Goal: Information Seeking & Learning: Learn about a topic

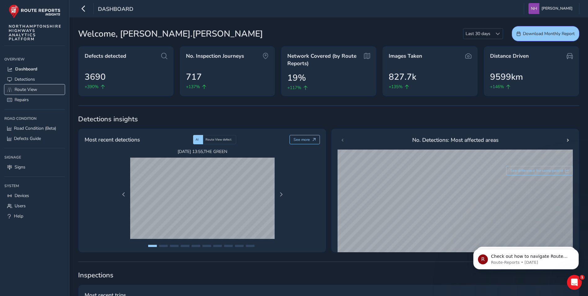
click at [13, 88] on link "Route View" at bounding box center [34, 89] width 60 height 10
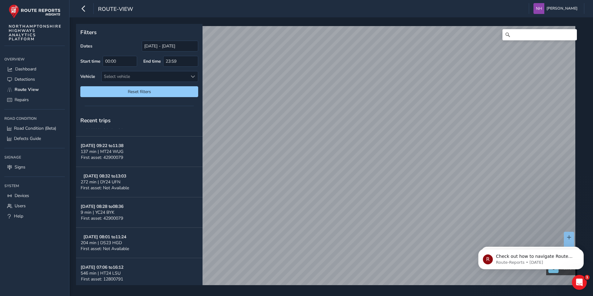
scroll to position [192, 0]
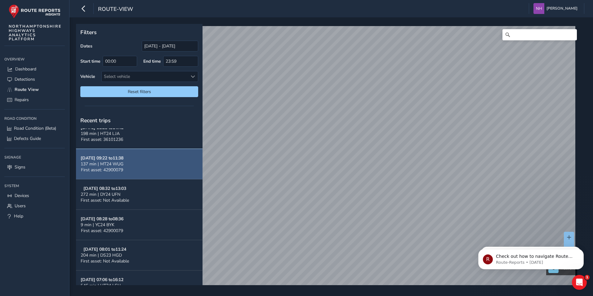
click at [122, 166] on span "137 min | MT24 WUG" at bounding box center [102, 164] width 43 height 6
click at [98, 158] on strong "[DATE] 09:22 to 11:38" at bounding box center [102, 158] width 43 height 6
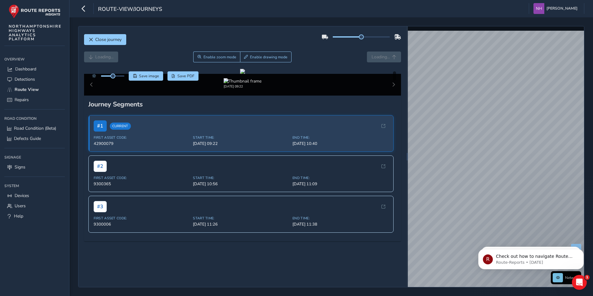
click at [389, 96] on div "[DATE] 09:22" at bounding box center [242, 85] width 317 height 22
click at [387, 96] on div "[DATE] 09:22" at bounding box center [242, 85] width 317 height 22
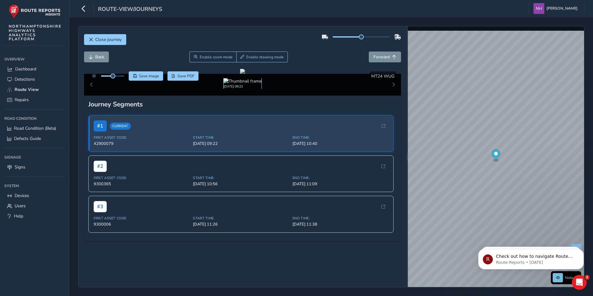
click at [246, 84] on img at bounding box center [243, 81] width 38 height 6
click at [240, 74] on div at bounding box center [242, 71] width 5 height 5
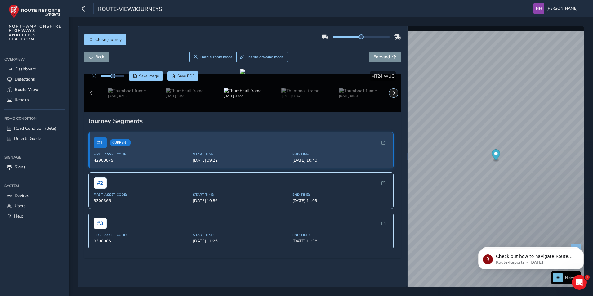
click at [391, 95] on span at bounding box center [393, 93] width 4 height 4
click at [388, 112] on div "[DATE] 07:02 [DATE] 10:51 [DATE] 09:22 [DATE] 08:47 [DATE] 08:34 [DATE] 07:05 […" at bounding box center [242, 93] width 317 height 38
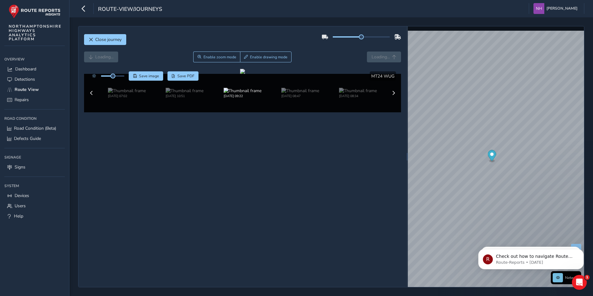
click at [388, 112] on div "[DATE] 07:02 [DATE] 10:51 [DATE] 09:22 [DATE] 08:47 [DATE] 08:34 [DATE] 07:05 […" at bounding box center [242, 93] width 317 height 38
drag, startPoint x: 388, startPoint y: 262, endPoint x: 391, endPoint y: 269, distance: 7.8
click at [391, 97] on button at bounding box center [393, 93] width 9 height 9
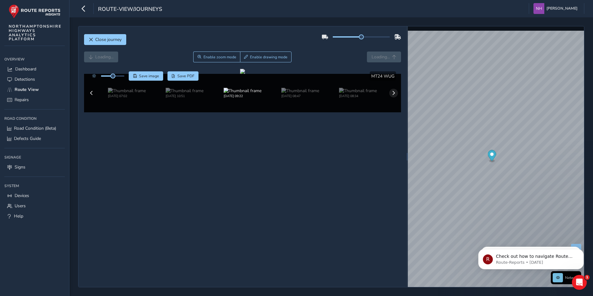
click at [391, 112] on div "[DATE] 07:02 [DATE] 10:51 [DATE] 09:22 [DATE] 08:47 [DATE] 08:34 [DATE] 07:05 […" at bounding box center [242, 93] width 317 height 38
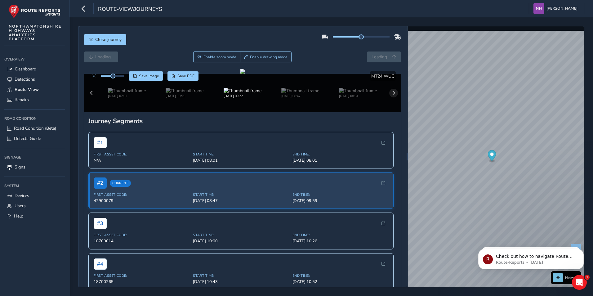
click at [391, 112] on div "[DATE] 07:02 [DATE] 10:51 [DATE] 09:22 [DATE] 08:47 [DATE] 08:34 [DATE] 07:05 […" at bounding box center [242, 93] width 317 height 38
click at [391, 95] on span at bounding box center [393, 93] width 4 height 4
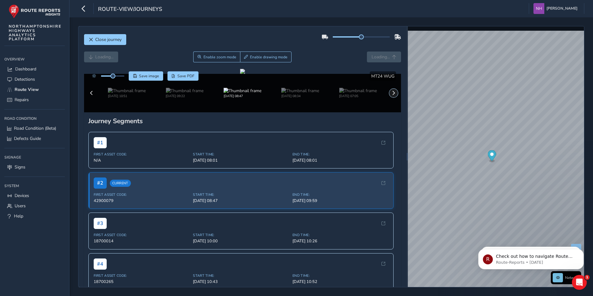
click at [391, 95] on span at bounding box center [393, 93] width 4 height 4
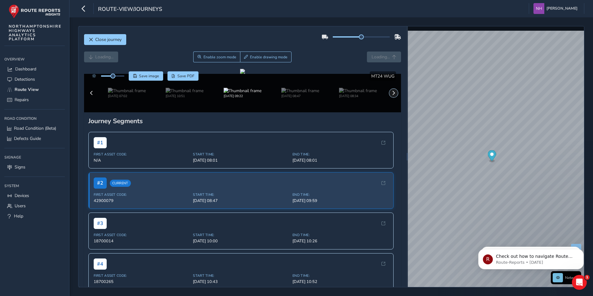
click at [391, 95] on span at bounding box center [393, 93] width 4 height 4
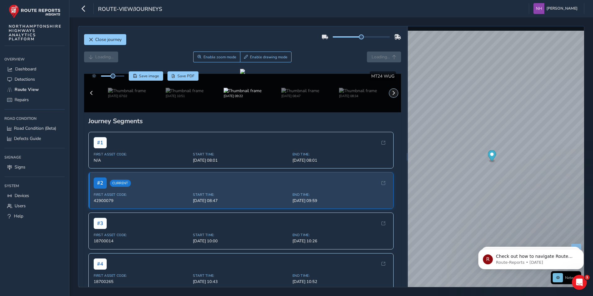
click at [391, 95] on span at bounding box center [393, 93] width 4 height 4
drag, startPoint x: 822, startPoint y: 454, endPoint x: 483, endPoint y: 252, distance: 395.1
click at [593, 237] on html "route-view/journeys [PERSON_NAME] Colour Scheme: Dark Dim Light Logout Close jo…" at bounding box center [296, 148] width 593 height 296
click at [593, 108] on html "route-view/journeys [PERSON_NAME] Colour Scheme: Dark Dim Light Logout Close jo…" at bounding box center [296, 148] width 593 height 296
click at [593, 226] on html "route-view/journeys [PERSON_NAME] Colour Scheme: Dark Dim Light Logout Close jo…" at bounding box center [296, 148] width 593 height 296
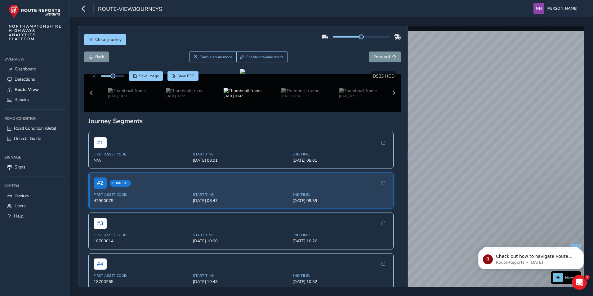
click at [593, 189] on html "route-view/journeys [PERSON_NAME] Colour Scheme: Dark Dim Light Logout Close jo…" at bounding box center [296, 148] width 593 height 296
click at [584, 180] on div "Close journey Back Enable zoom mode Enable drawing mode Forward Click and Drag …" at bounding box center [331, 156] width 524 height 279
click at [463, 198] on div "x" at bounding box center [493, 202] width 62 height 13
click at [459, 161] on div "x Available inspection trips: [GEOGRAPHIC_DATA][DATE] 09:46" at bounding box center [490, 172] width 62 height 25
click at [474, 183] on link "[DATE] 09:46" at bounding box center [479, 181] width 25 height 6
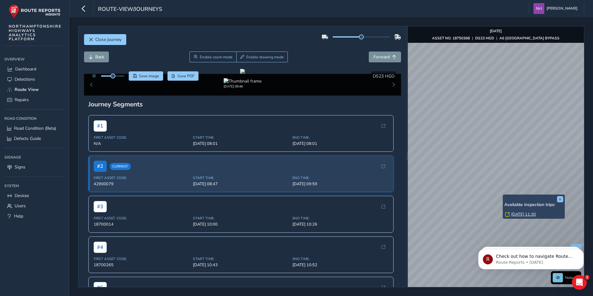
click at [503, 196] on div "x Available inspection trips: [GEOGRAPHIC_DATA][DATE] 11:30" at bounding box center [534, 206] width 62 height 25
click at [522, 213] on link "[DATE] 11:30" at bounding box center [523, 215] width 25 height 6
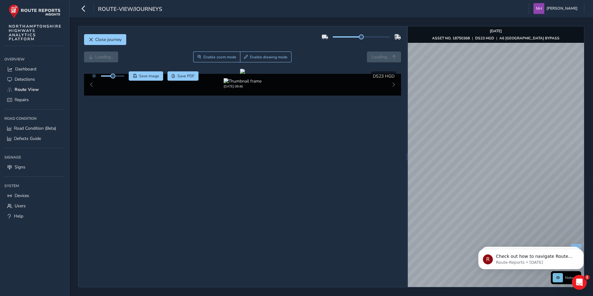
click at [475, 237] on html "R Check out how to navigate Route View here! Route-Reports • [DATE] R Hi [PERSO…" at bounding box center [531, 257] width 124 height 43
click at [593, 207] on html "route-view/journeys [PERSON_NAME] Colour Scheme: Dark Dim Light Logout Close jo…" at bounding box center [296, 148] width 593 height 296
click at [593, 163] on html "route-view/journeys [PERSON_NAME] Colour Scheme: Dark Dim Light Logout Close jo…" at bounding box center [296, 148] width 593 height 296
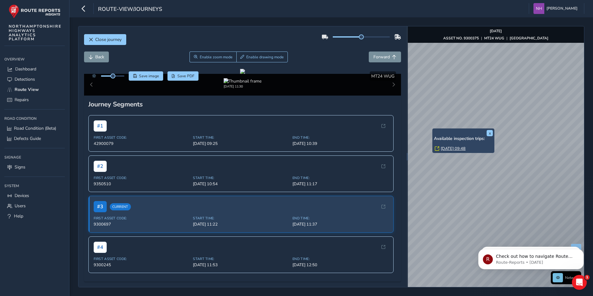
click at [450, 148] on link "[DATE] 09:48" at bounding box center [453, 149] width 25 height 6
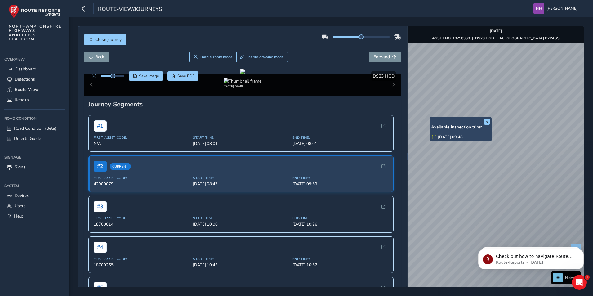
click at [430, 117] on div "x Available inspection trips: [GEOGRAPHIC_DATA][DATE] 09:48" at bounding box center [461, 129] width 62 height 25
click at [444, 136] on link "[DATE] 09:48" at bounding box center [450, 137] width 25 height 6
click at [593, 140] on html "route-view/journeys [PERSON_NAME] Colour Scheme: Dark Dim Light Logout Close jo…" at bounding box center [296, 148] width 593 height 296
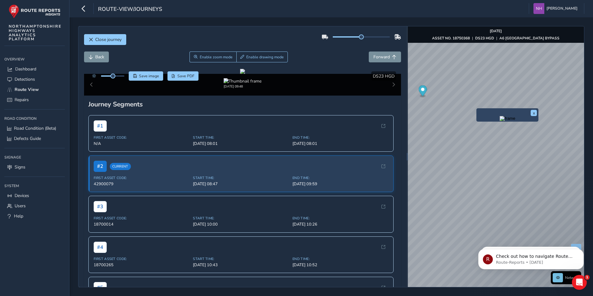
click at [479, 136] on div "x Network [DATE] ASSET NO. 18750368 | DS23 HGD | A6 MARKET HARBOROUGH BYPASS © …" at bounding box center [496, 156] width 176 height 261
click at [534, 112] on button "x" at bounding box center [534, 113] width 6 height 6
click at [461, 296] on html "route-view/journeys [PERSON_NAME] Colour Scheme: Dark Dim Light Logout Close jo…" at bounding box center [296, 148] width 593 height 296
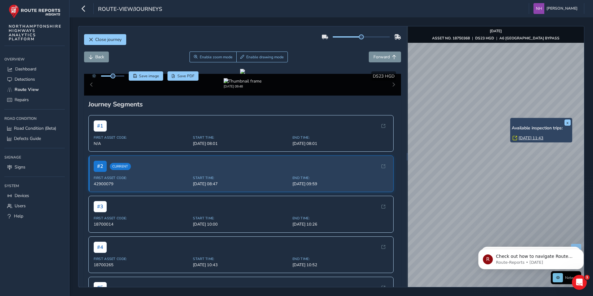
click at [543, 118] on div "x Available inspection trips: [DATE] 11:43" at bounding box center [541, 130] width 62 height 25
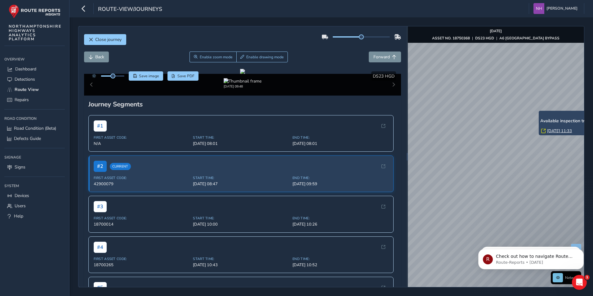
click at [539, 113] on div "x Available inspection trips: [GEOGRAPHIC_DATA][DATE] 11:33" at bounding box center [570, 123] width 62 height 25
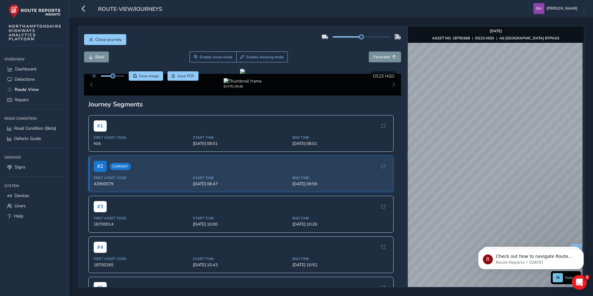
click at [513, 118] on div "Network [DATE] ASSET NO. 18750368 | DS23 HGD | A6 MARKET HARBOROUGH BYPASS © Ma…" at bounding box center [496, 156] width 176 height 261
click at [518, 296] on html "route-view/journeys [PERSON_NAME] Colour Scheme: Dark Dim Light Logout Close jo…" at bounding box center [296, 148] width 593 height 296
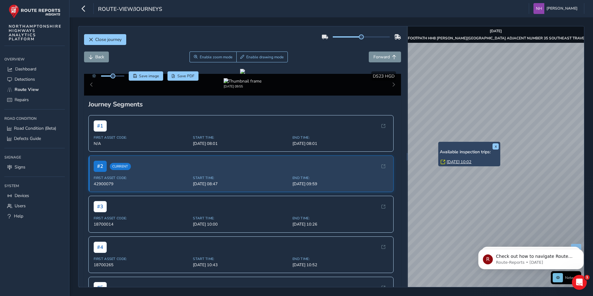
click at [452, 161] on link "[DATE] 10:02" at bounding box center [459, 162] width 25 height 6
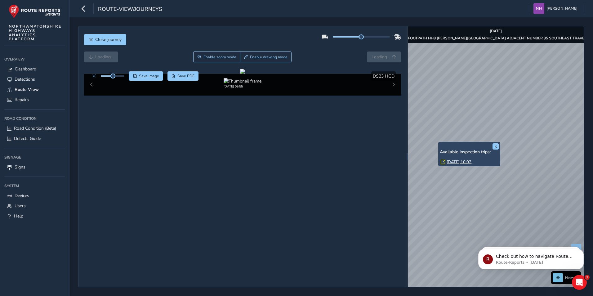
click at [452, 162] on link "[DATE] 10:02" at bounding box center [459, 162] width 25 height 6
click at [428, 160] on link "[DATE] 09:55" at bounding box center [439, 161] width 25 height 6
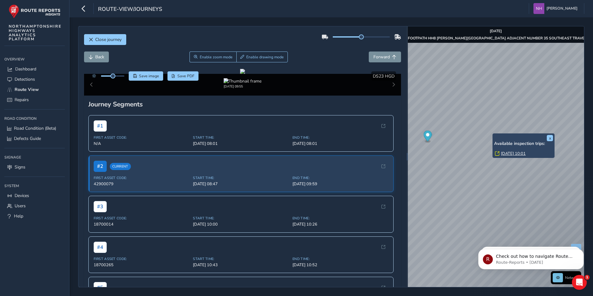
click at [507, 154] on link "[DATE] 10:01" at bounding box center [513, 154] width 25 height 6
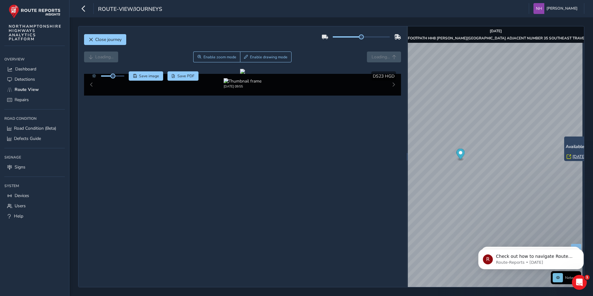
click at [575, 155] on link "[DATE] 09:56" at bounding box center [585, 157] width 25 height 6
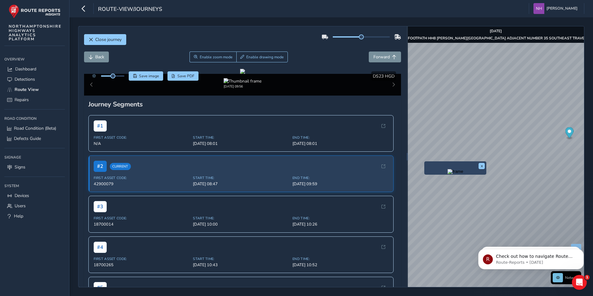
click at [448, 174] on img "Preview frame" at bounding box center [456, 171] width 16 height 5
click at [413, 165] on div "x Available inspection trips: Tue, 7 Oct, 10:02" at bounding box center [443, 175] width 62 height 25
click at [427, 185] on link "[DATE] 10:02" at bounding box center [433, 183] width 25 height 6
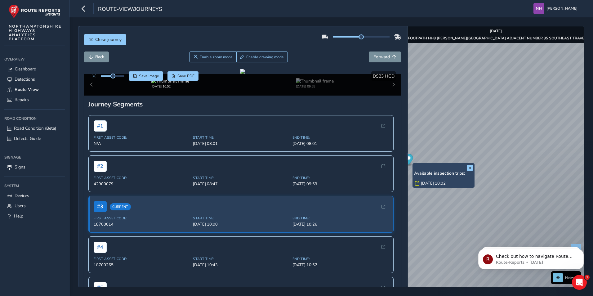
click at [427, 185] on link "[DATE] 10:02" at bounding box center [433, 183] width 25 height 6
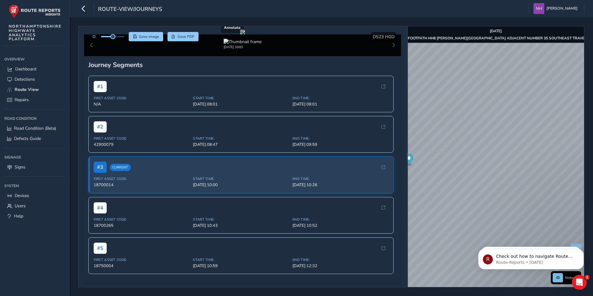
scroll to position [155, 0]
click at [184, 152] on div "# 2 First Asset Code: 42900079 Start Time: Oct 07, 08:47 End Time: Oct 07, 09:59" at bounding box center [240, 134] width 305 height 37
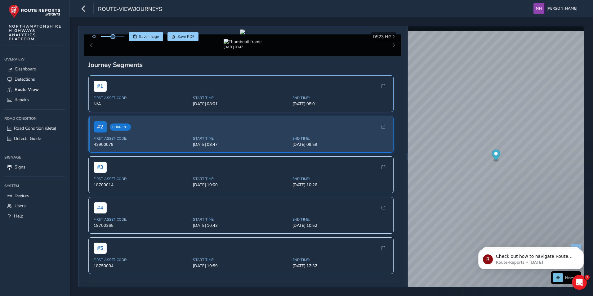
scroll to position [93, 0]
click at [181, 92] on div "# 1" at bounding box center [241, 86] width 295 height 11
